Goal: Check status: Check status

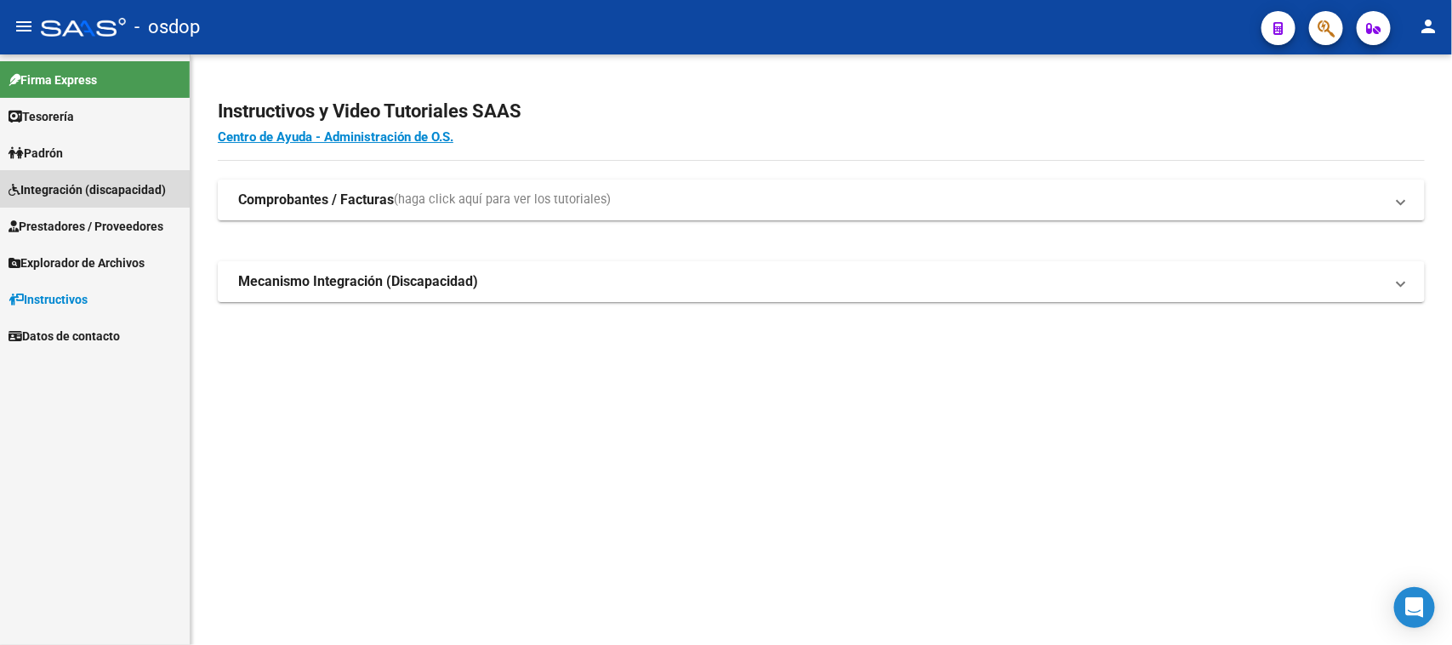
click at [83, 189] on span "Integración (discapacidad)" at bounding box center [87, 189] width 157 height 19
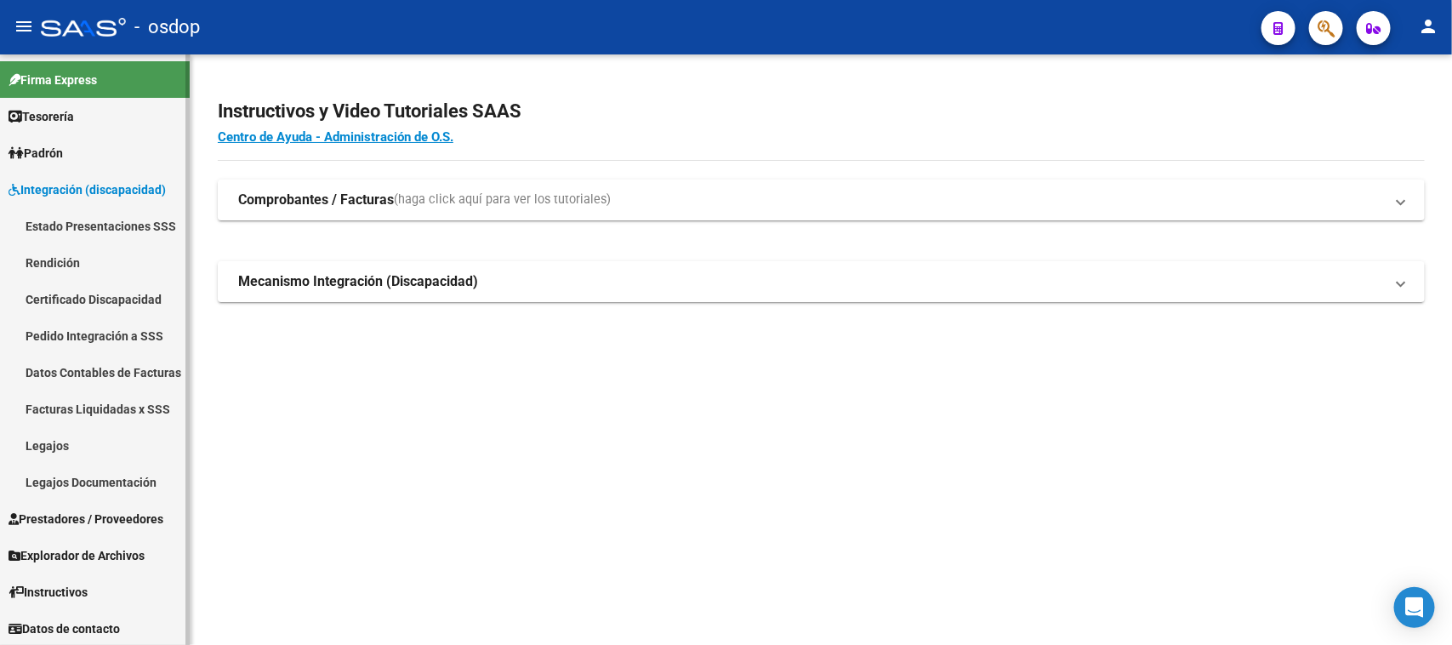
click at [73, 449] on link "Legajos" at bounding box center [95, 445] width 190 height 37
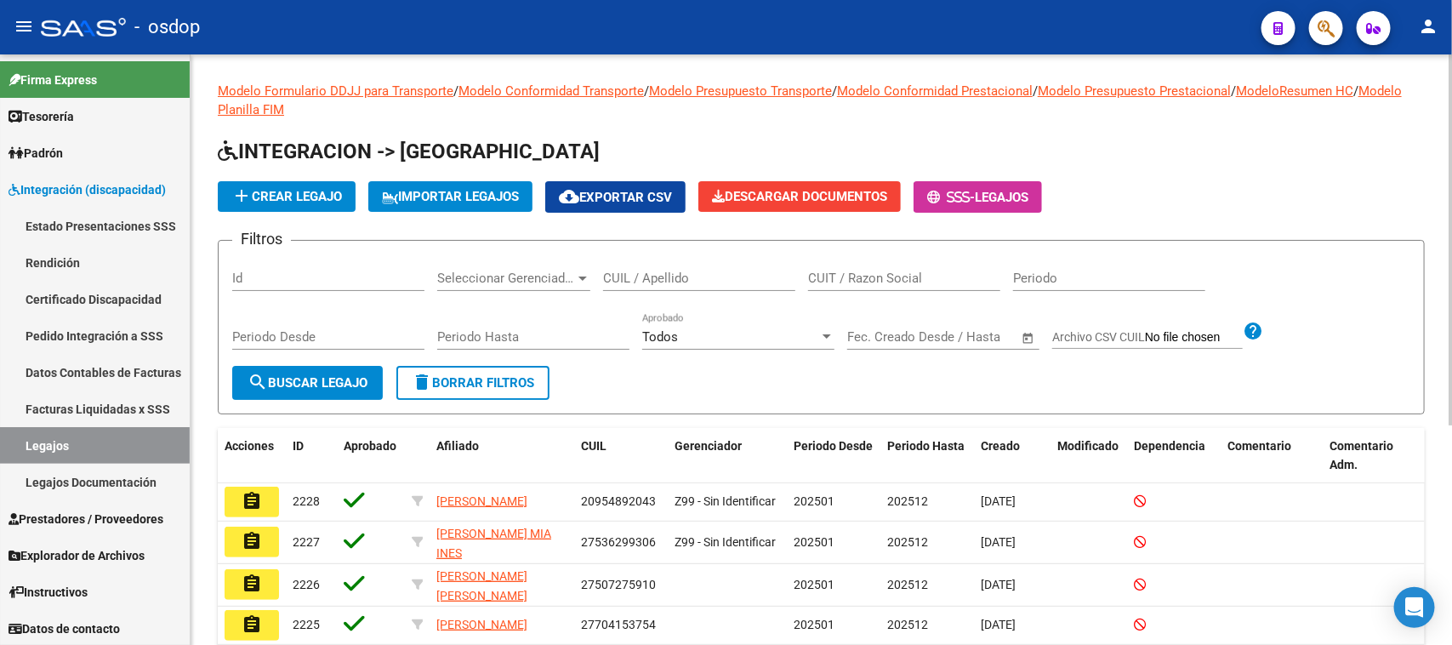
click at [663, 270] on input "CUIL / Apellido" at bounding box center [699, 277] width 192 height 15
paste input "20475974493"
type input "20475974493"
click at [339, 389] on button "search Buscar Legajo" at bounding box center [307, 383] width 151 height 34
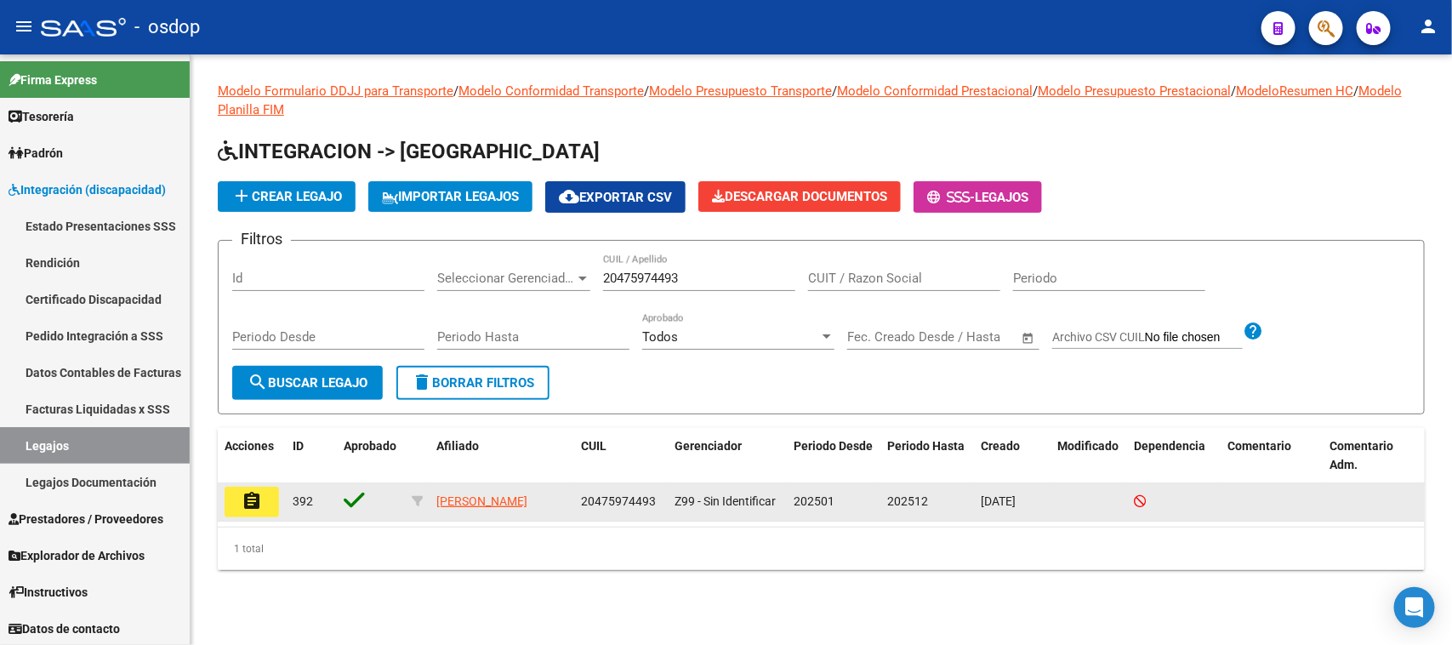
click at [253, 499] on mat-icon "assignment" at bounding box center [252, 501] width 20 height 20
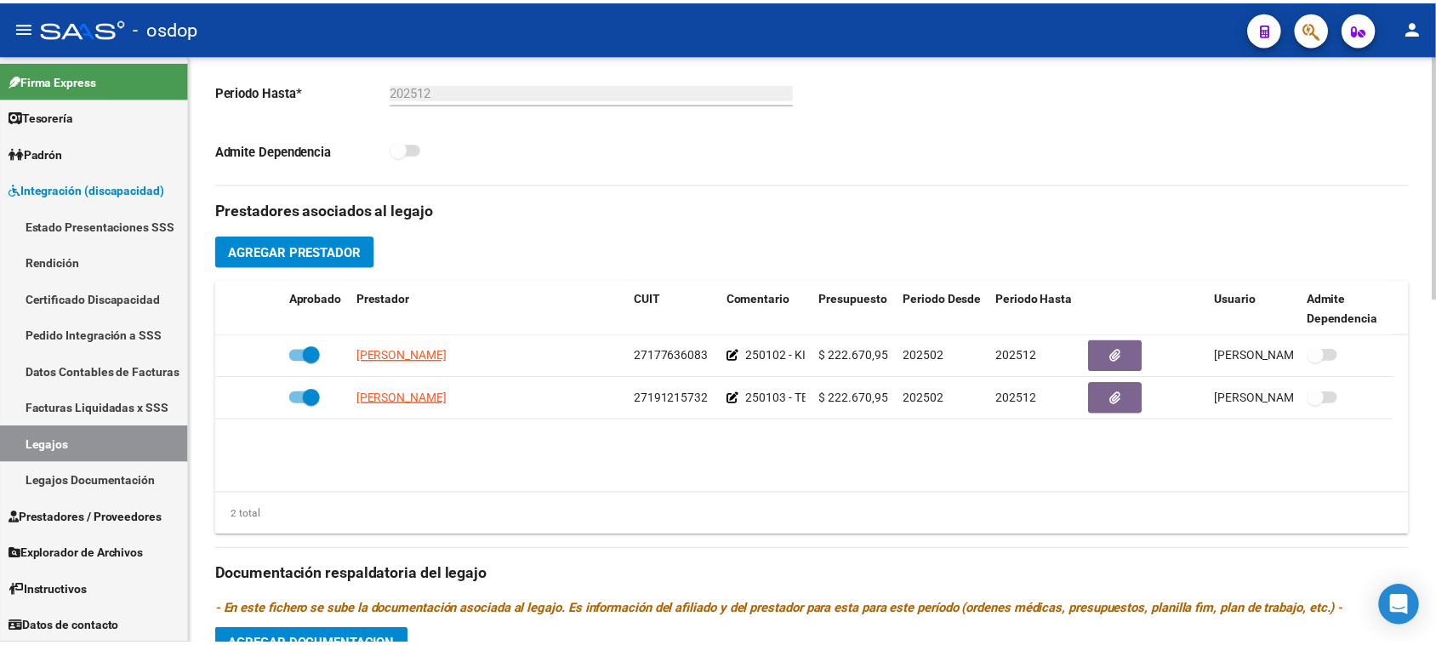
scroll to position [638, 0]
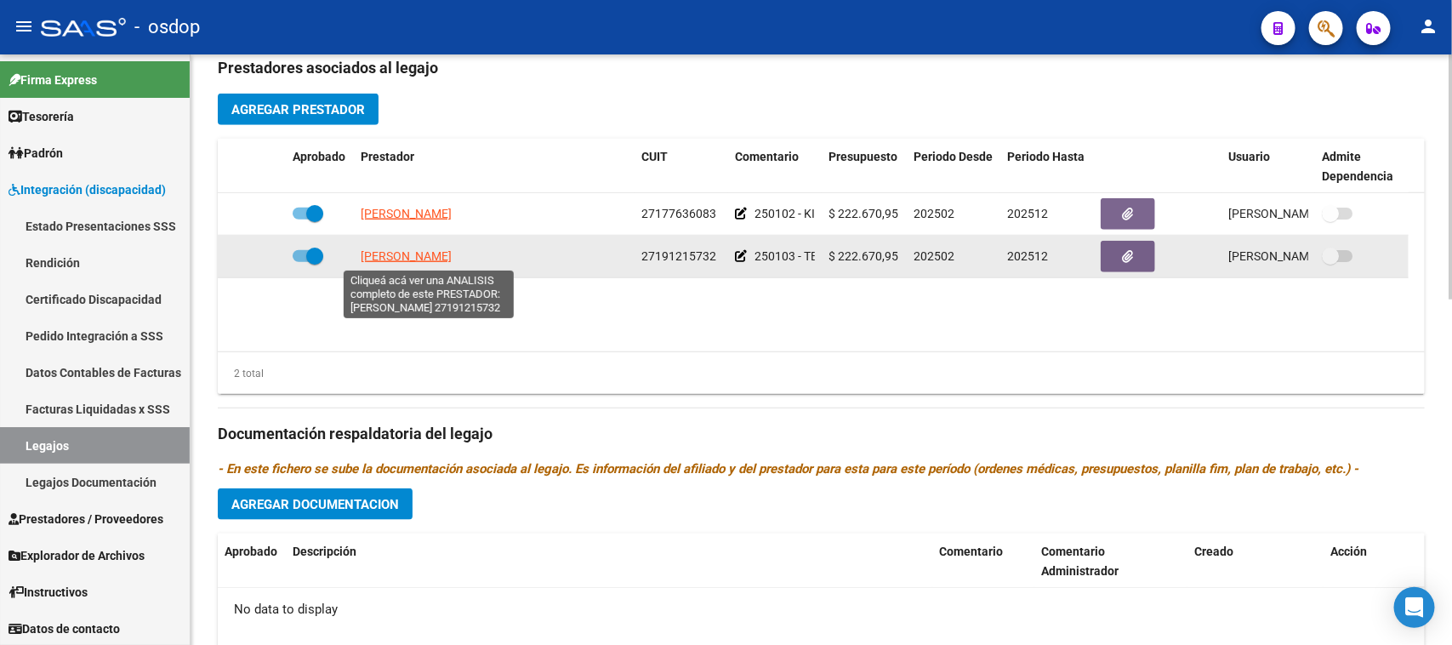
click at [428, 259] on span "[PERSON_NAME]" at bounding box center [406, 256] width 91 height 14
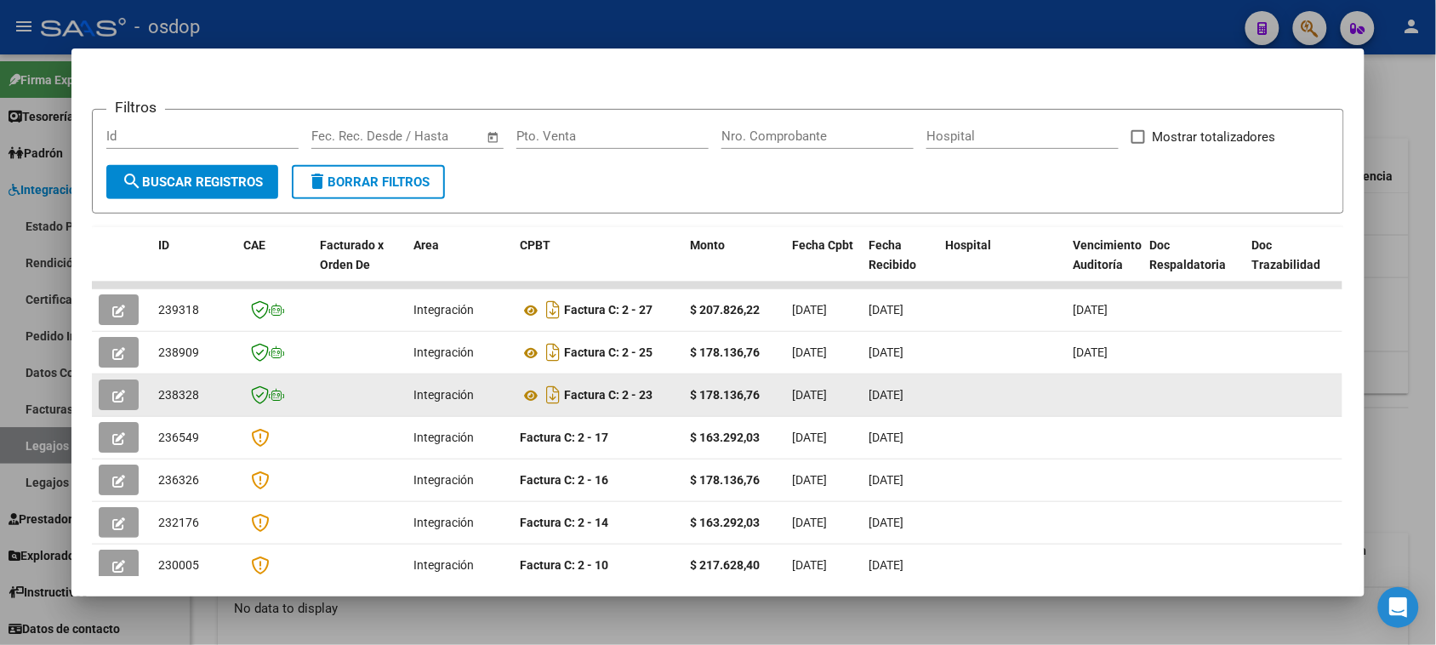
scroll to position [319, 0]
